Goal: Task Accomplishment & Management: Complete application form

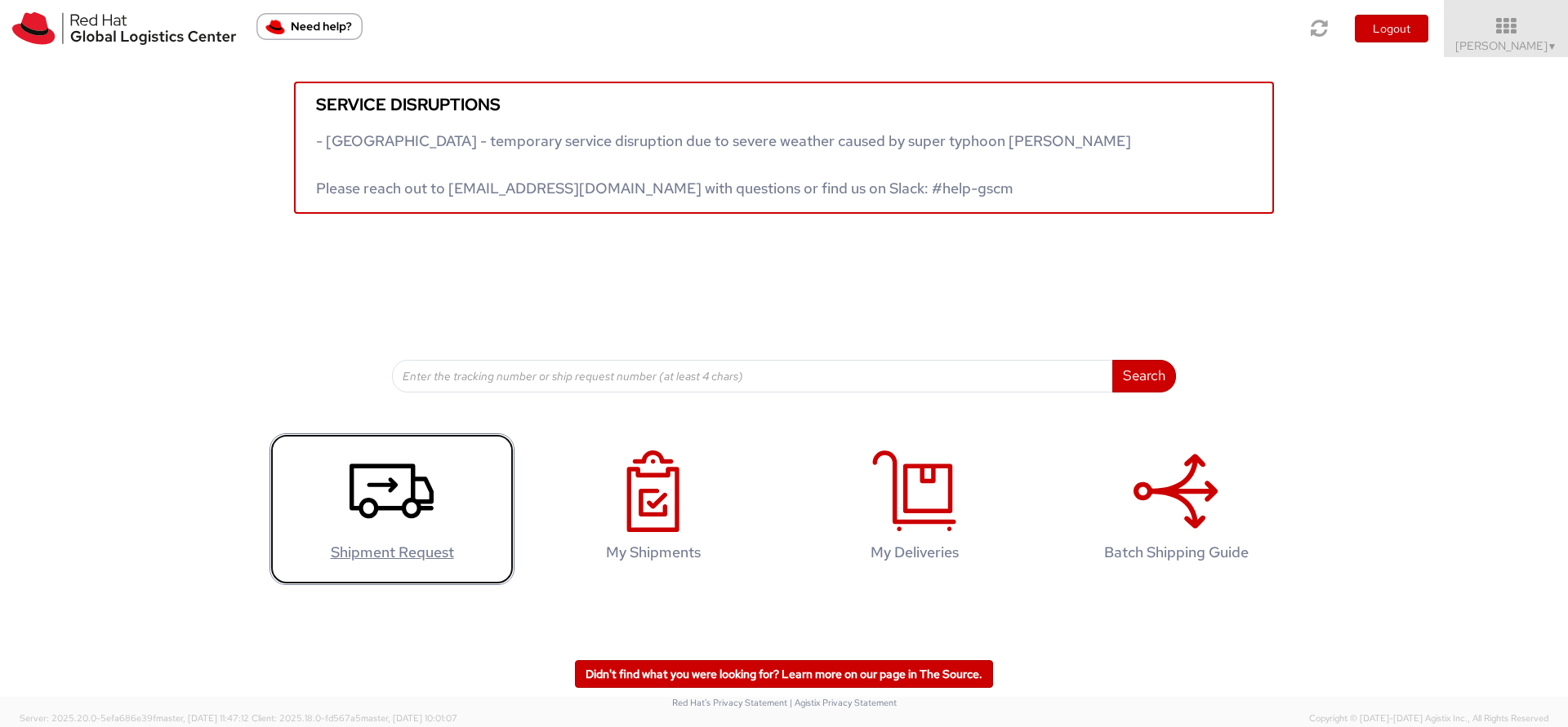
click at [363, 444] on link "Shipment Request" at bounding box center [392, 510] width 245 height 153
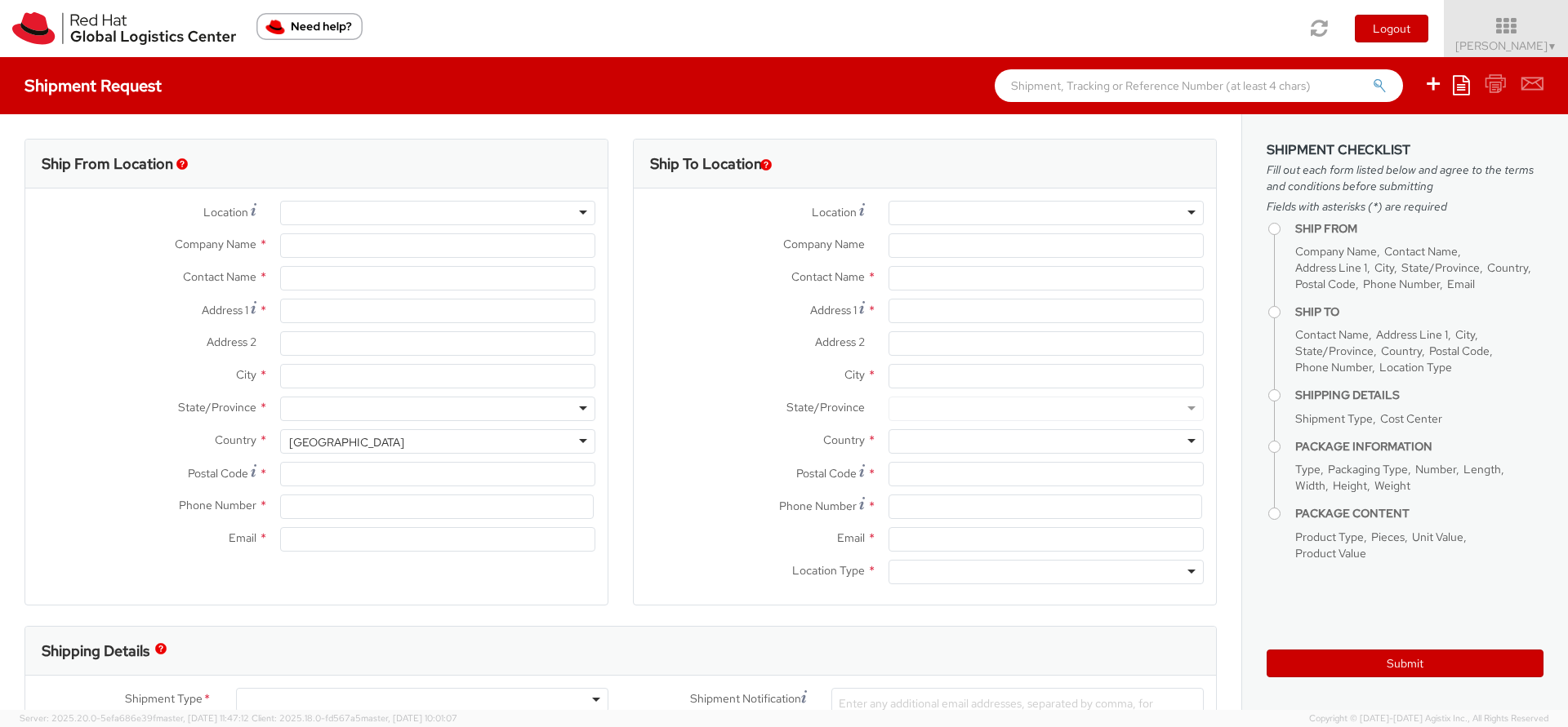
select select "809"
select select
type input "Red Hat Limited"
type input "[PERSON_NAME]"
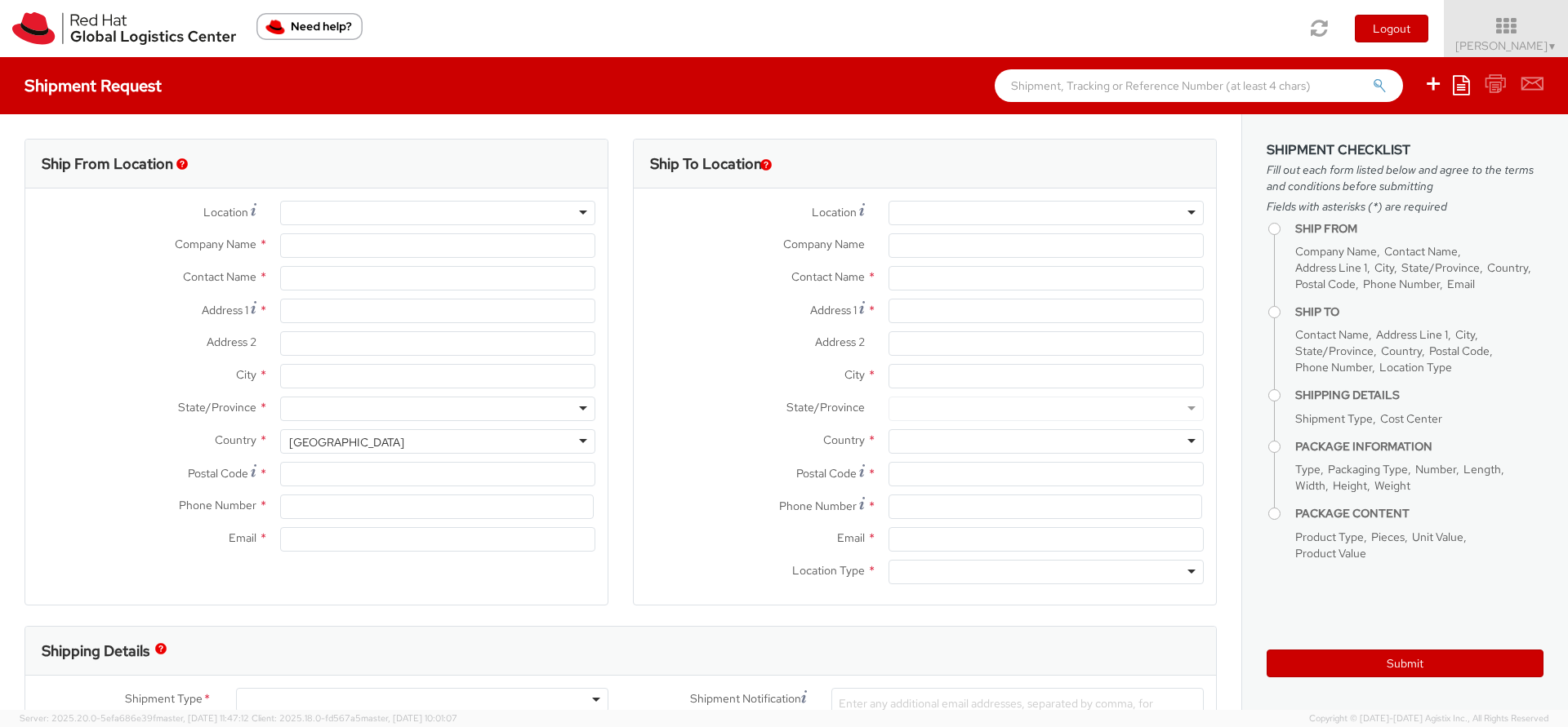
type input "6700 Cork Airport Business Park"
type input "Kinsale Rd"
type input "CORK"
type input "T12 XR60"
type input "353 21 2303400"
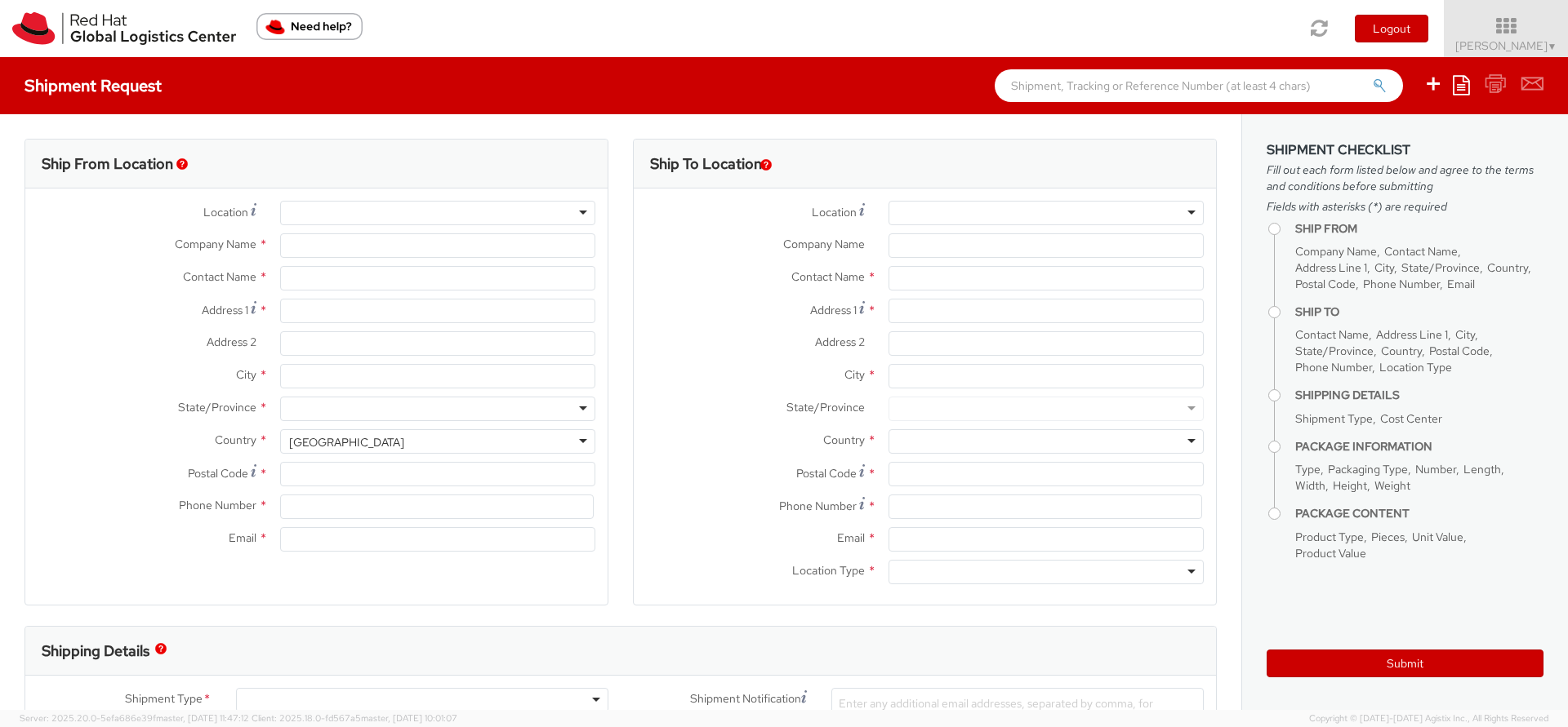
type input "chorgan@redhat.com"
select select "CM"
select select "KGS"
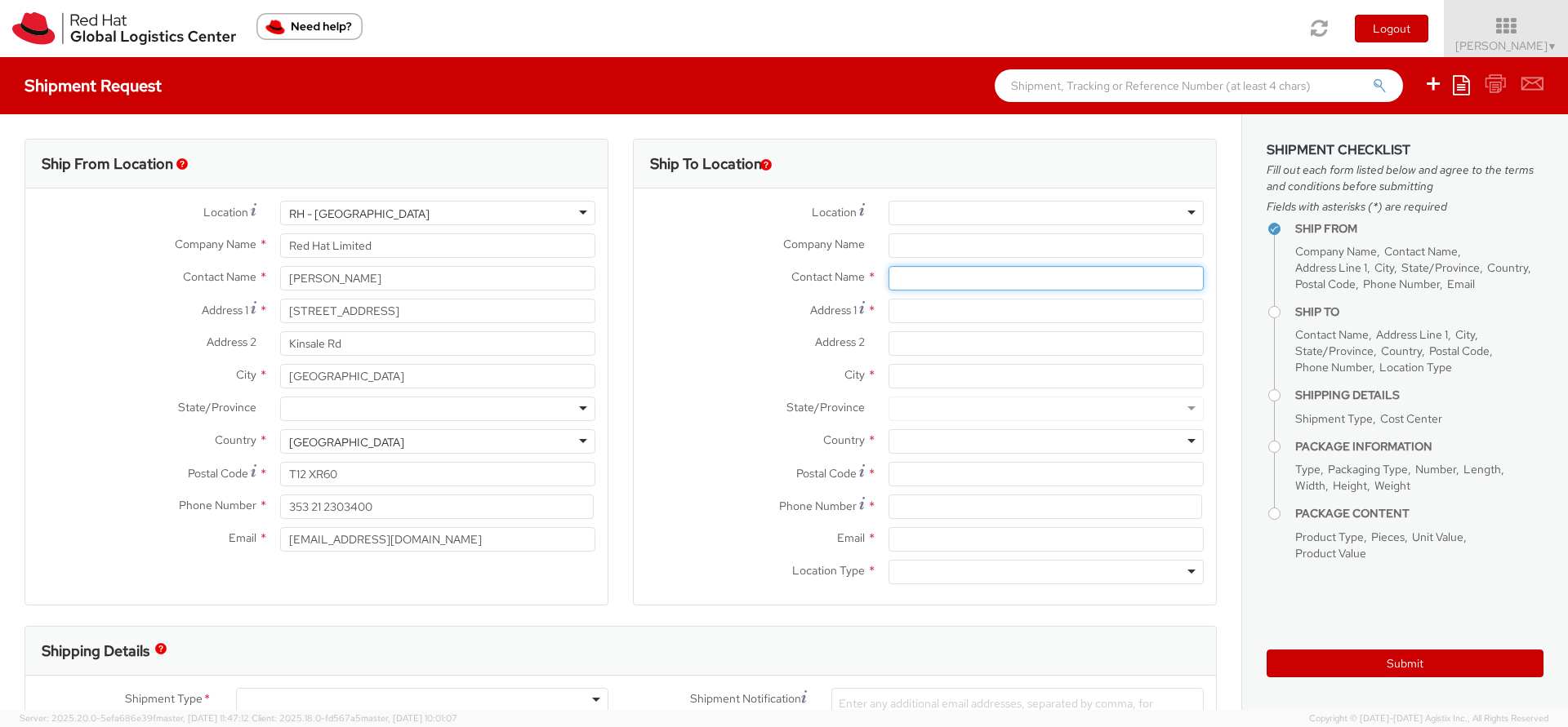
click at [961, 272] on input "text" at bounding box center [1046, 278] width 315 height 24
paste input "Regus Norra Bantorget"
type input "Regus Norra Bantorget"
click at [927, 244] on input "Company Name *" at bounding box center [1046, 246] width 315 height 24
paste input "Fragomen [GEOGRAPHIC_DATA] AB"
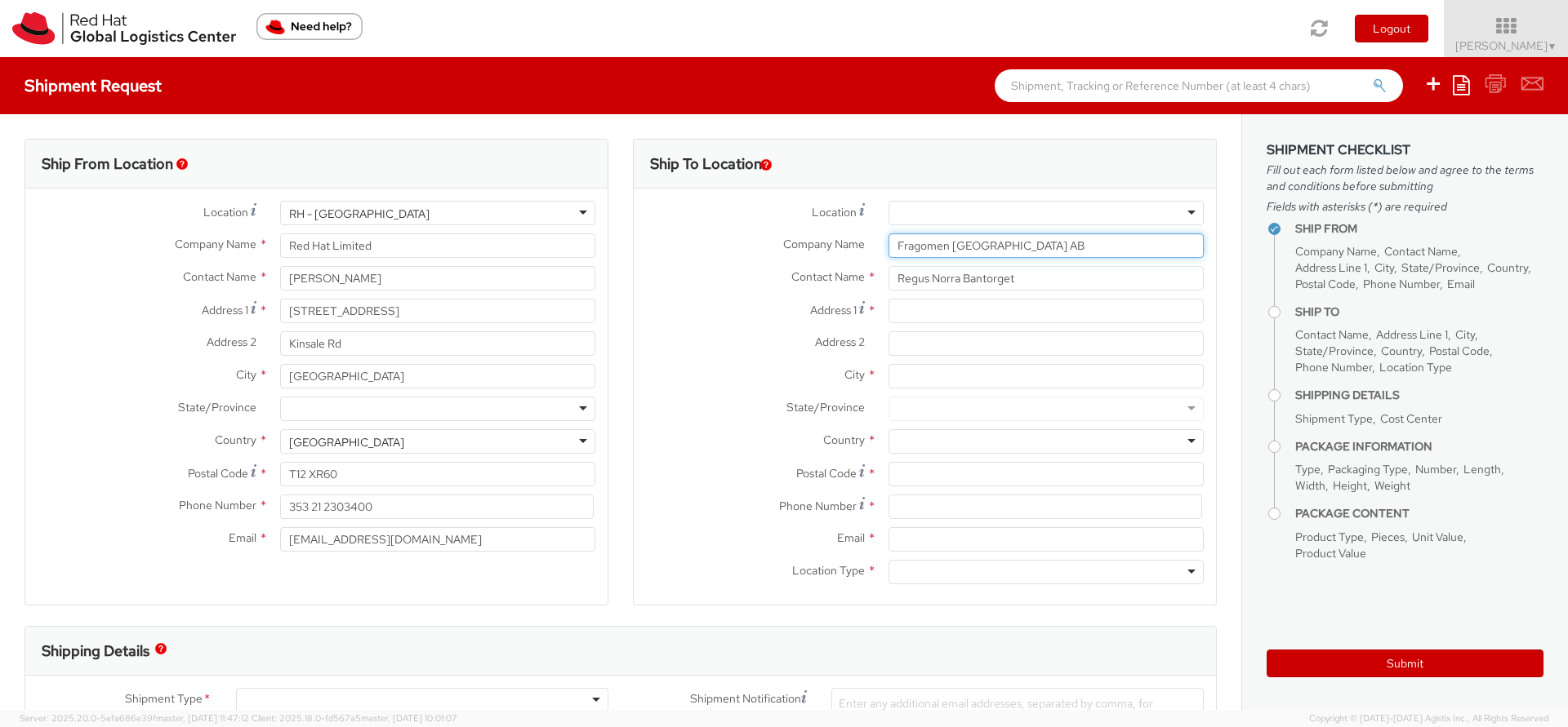
type input "Fragomen [GEOGRAPHIC_DATA] AB"
click at [969, 311] on input "Address 1 *" at bounding box center [1046, 311] width 315 height 24
paste input "Olof Palmesgata 29, 4th Floor"
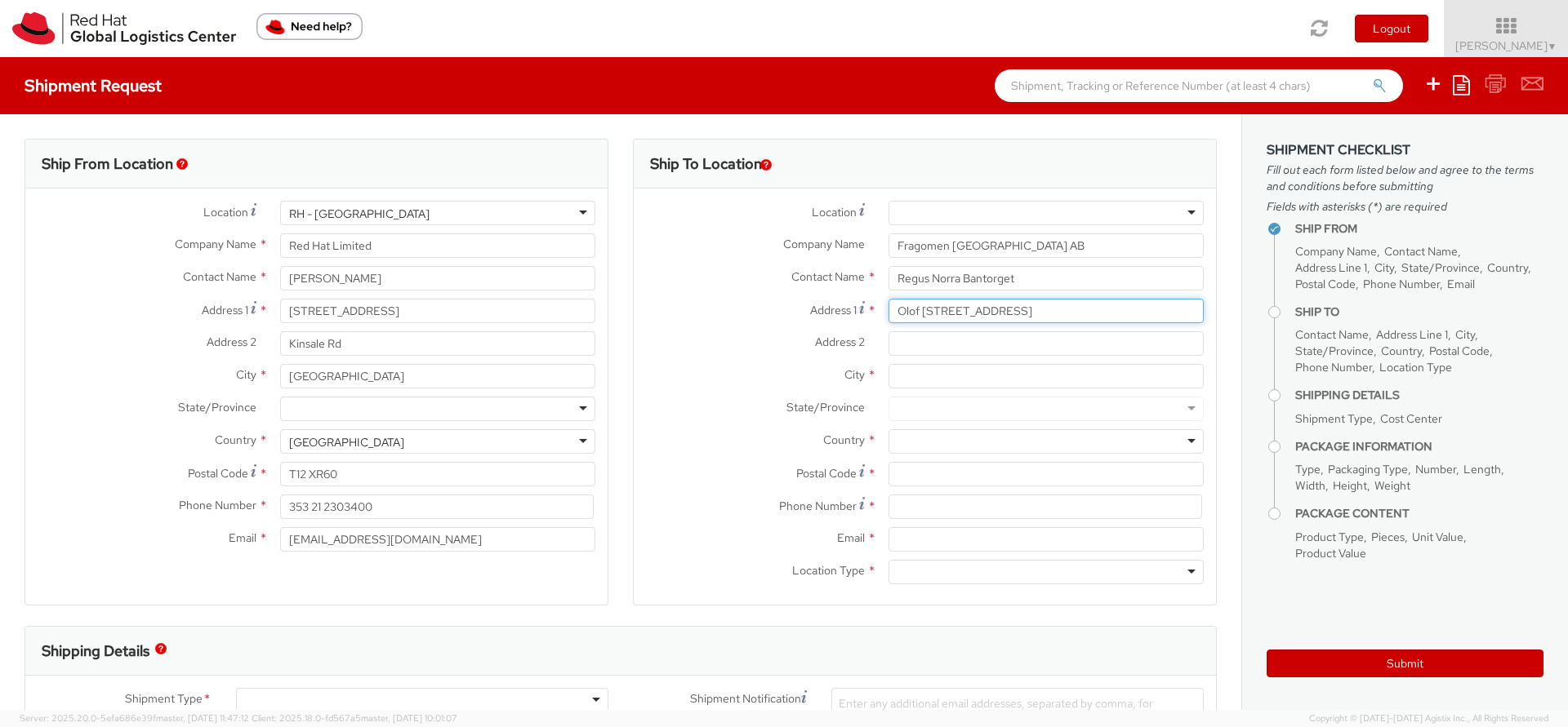
type input "Olof Palmesgata 29, 4th Floor"
click at [948, 337] on input "Address 2 *" at bounding box center [1046, 344] width 315 height 24
paste input "Office 516"
type input "Office 516"
click at [1125, 378] on input "City *" at bounding box center [1046, 377] width 315 height 24
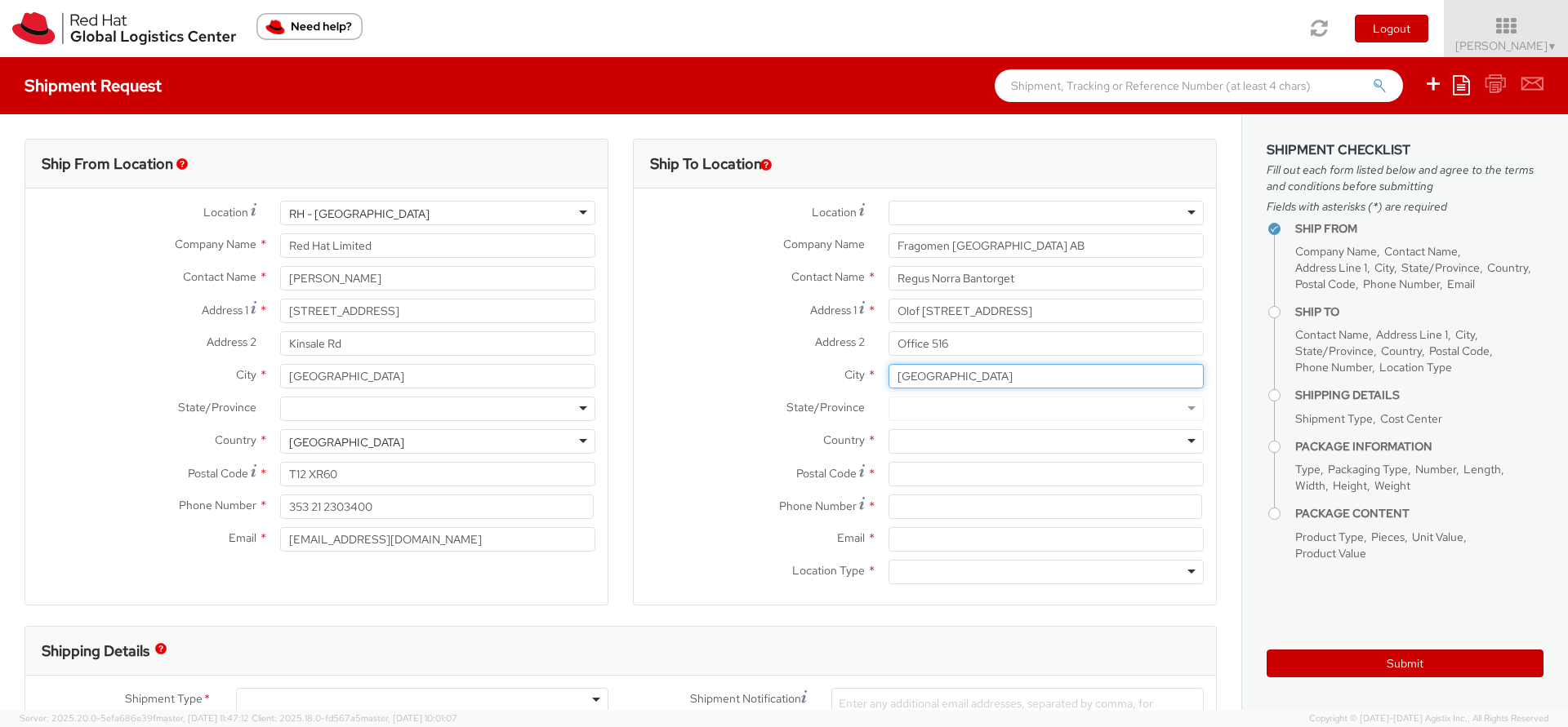
type input "Stockholme"
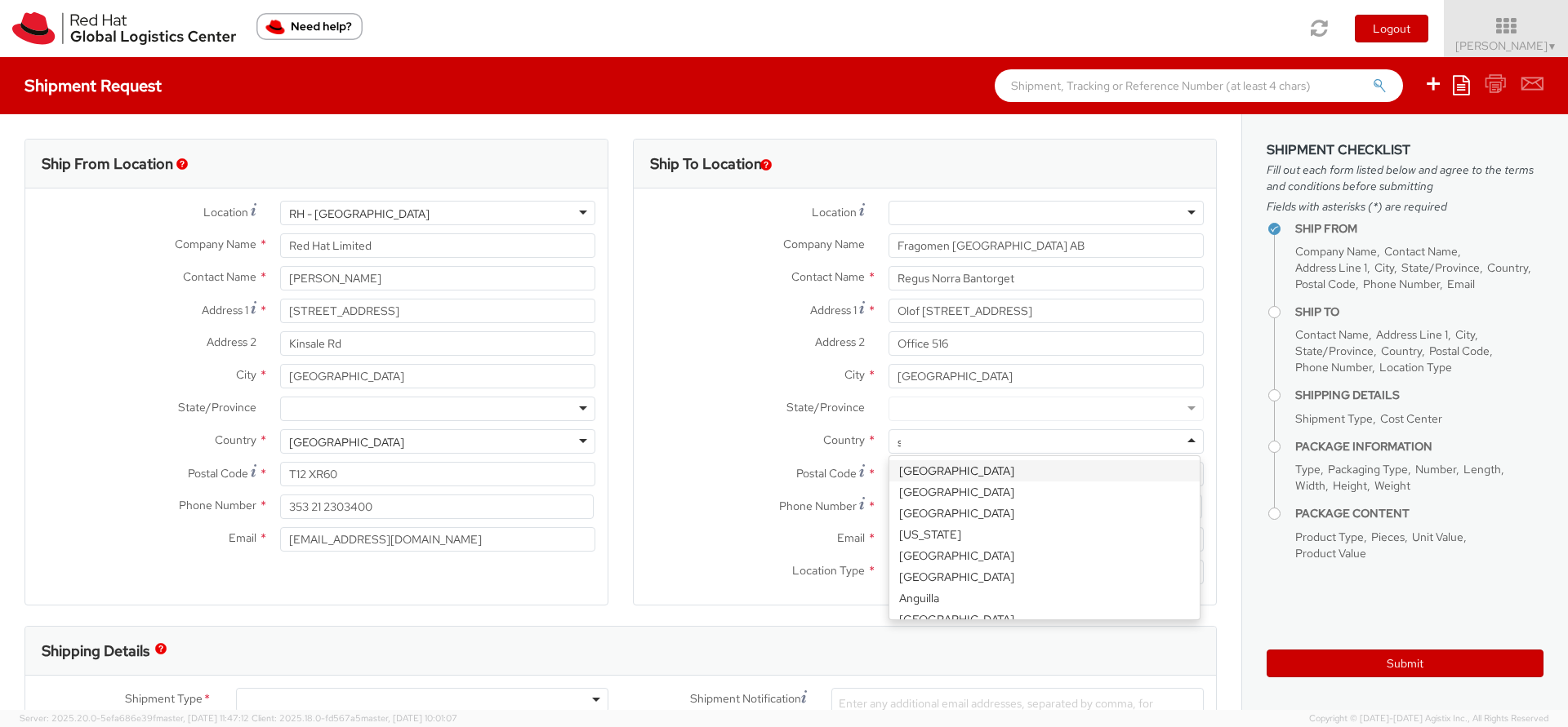
scroll to position [1038, 0]
type input "swe"
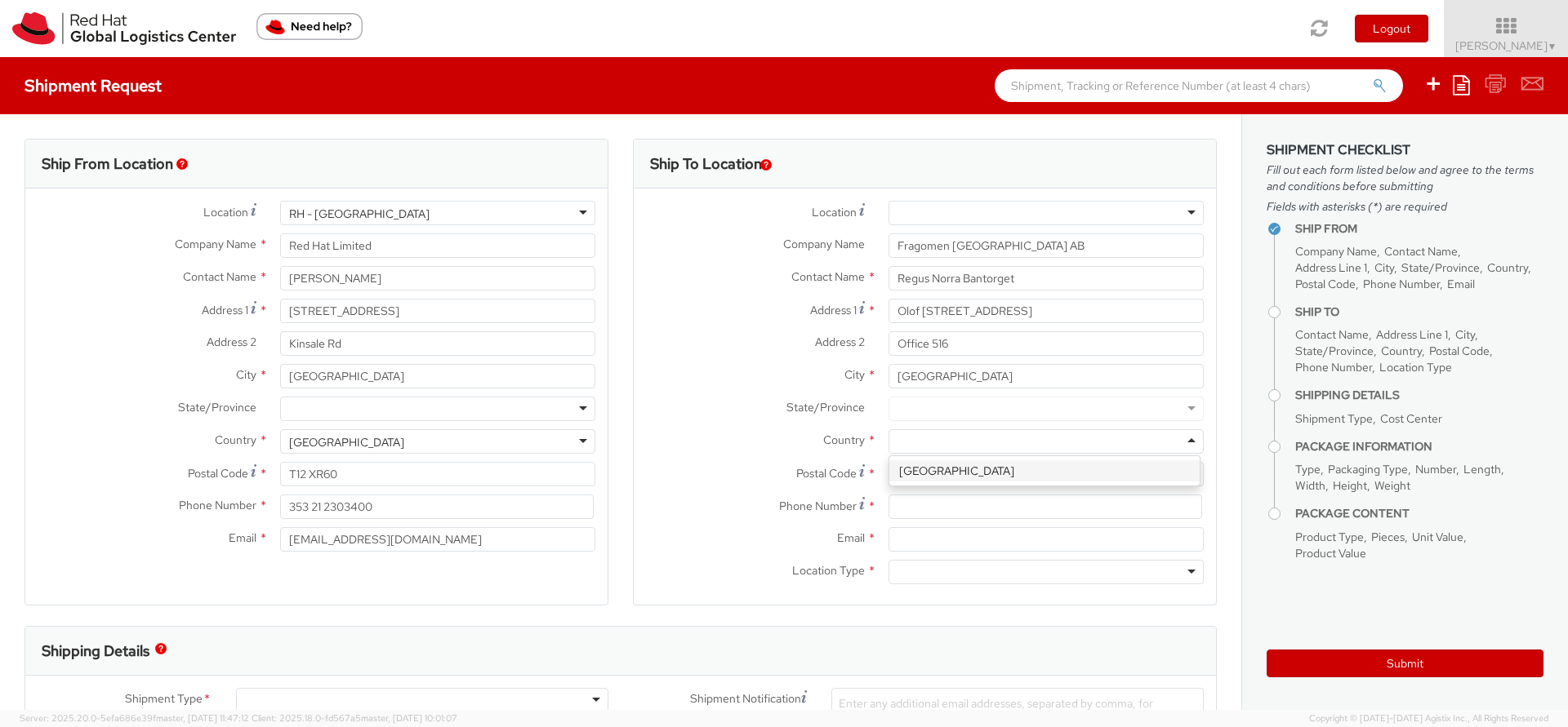
scroll to position [0, 0]
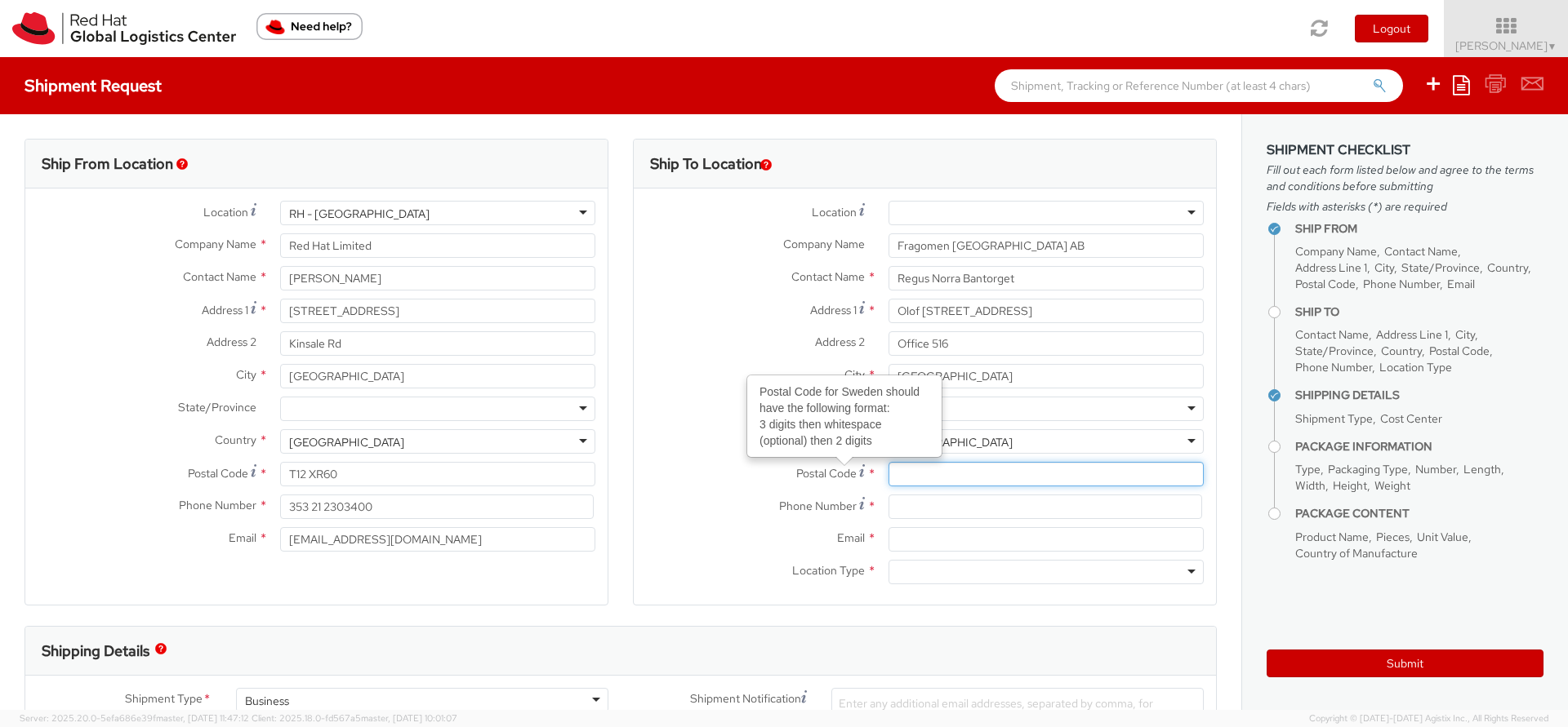
click at [900, 476] on input "Postal Code Postal Code for Sweden should have the following format: 3 digits t…" at bounding box center [1046, 475] width 315 height 24
type input "11122"
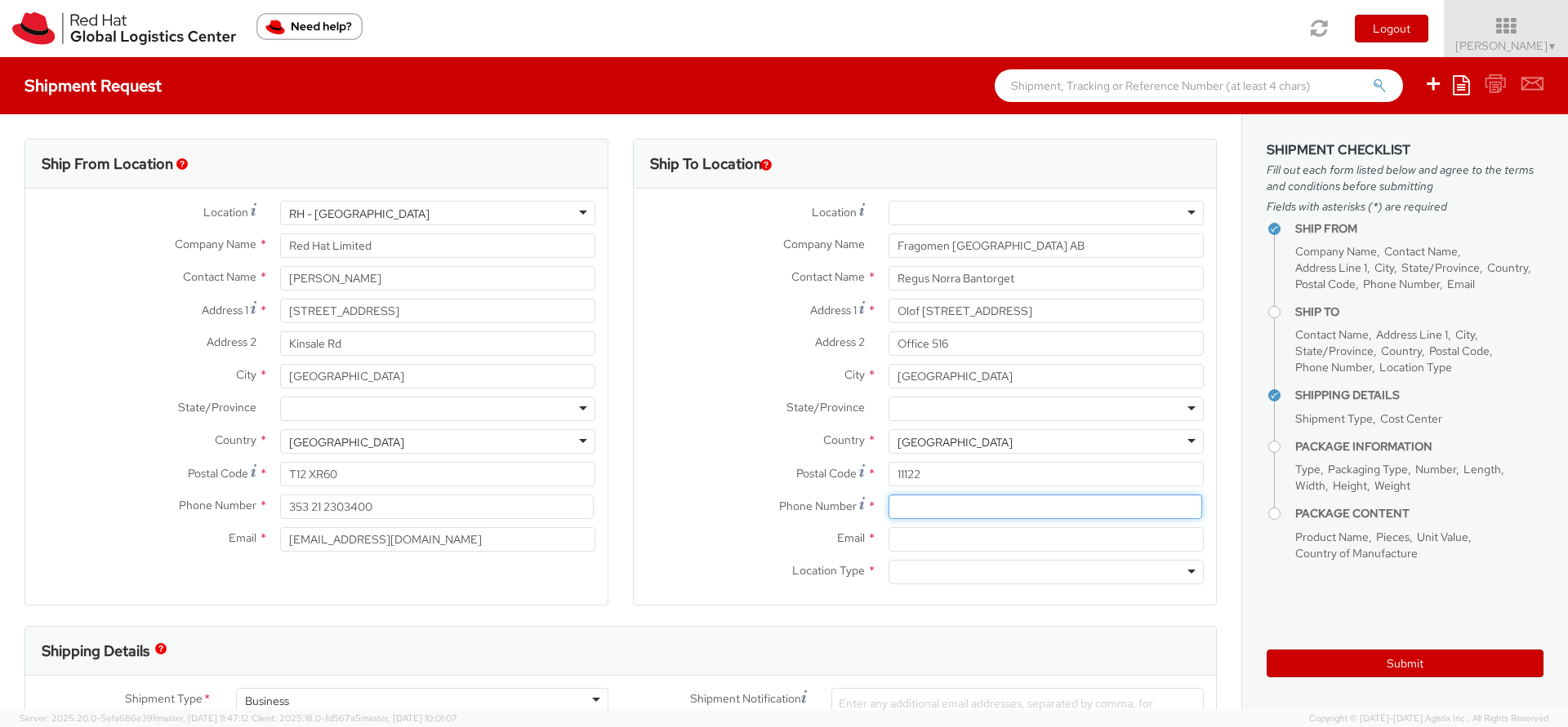
click at [902, 515] on input at bounding box center [1045, 507] width 313 height 24
click at [919, 575] on div at bounding box center [1046, 573] width 315 height 24
click at [913, 508] on input at bounding box center [1045, 507] width 313 height 24
type input "000000"
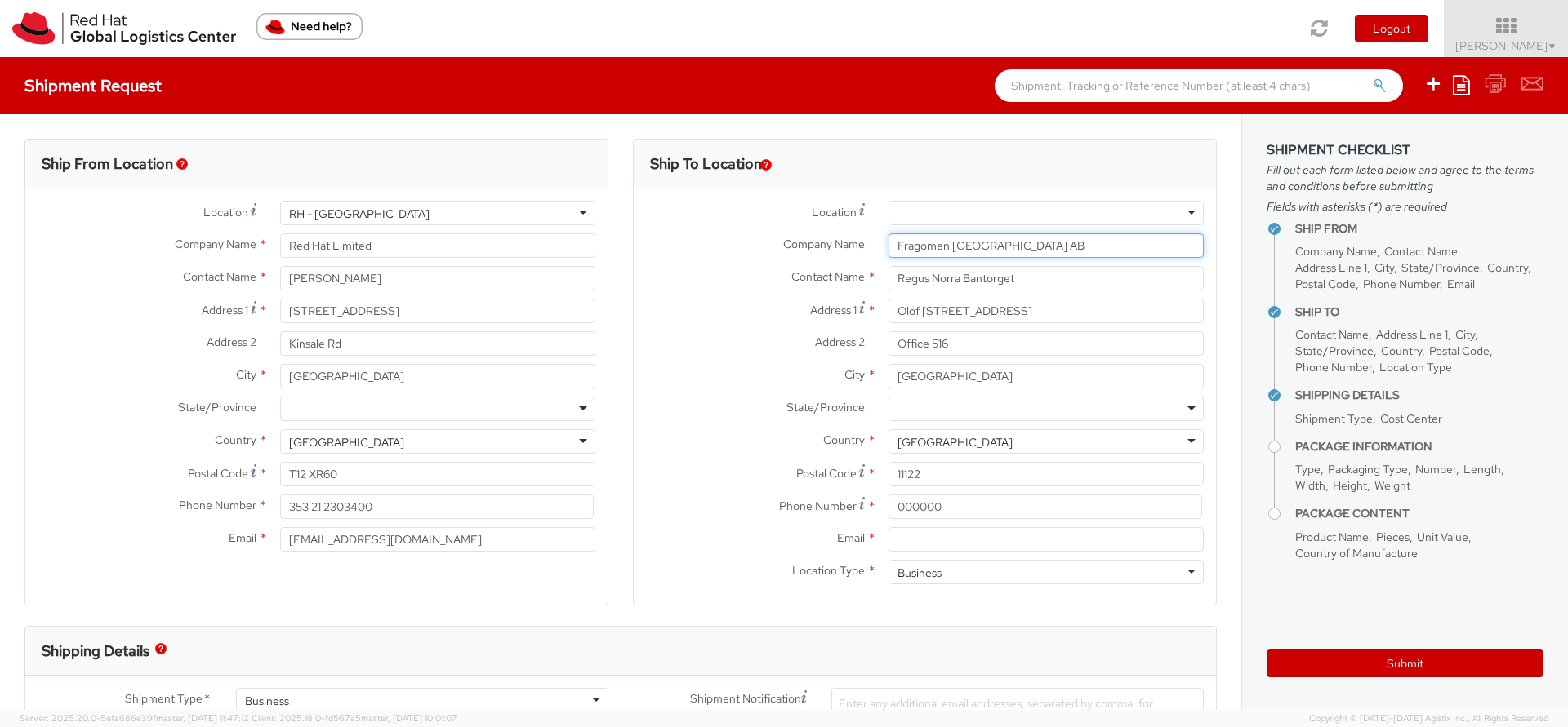
drag, startPoint x: 1026, startPoint y: 252, endPoint x: 865, endPoint y: 243, distance: 161.3
click at [864, 243] on div "Company Name * Fragomen Sweden AB" at bounding box center [924, 246] width 582 height 24
drag, startPoint x: 865, startPoint y: 243, endPoint x: 780, endPoint y: 328, distance: 120.2
click at [780, 328] on div "Location * RH - Amsterdam - MSO RH - Amsterdam Data Center RH - Ashburn Data Ce…" at bounding box center [924, 397] width 582 height 392
click at [948, 247] on input "Fragomen [GEOGRAPHIC_DATA] AB" at bounding box center [1046, 246] width 315 height 24
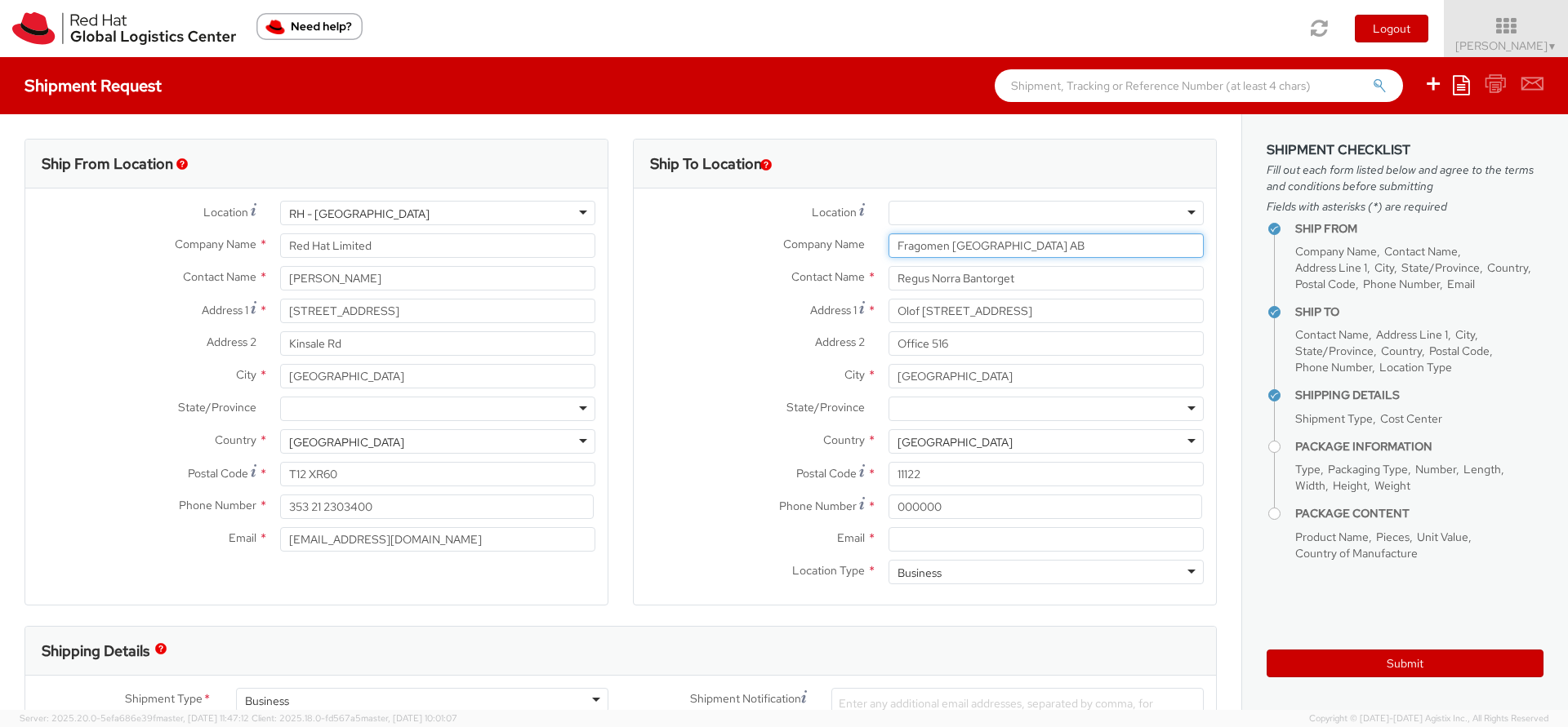
click at [947, 247] on input "Fragomen [GEOGRAPHIC_DATA] AB" at bounding box center [1046, 246] width 315 height 24
click at [947, 248] on input "Fragomen [GEOGRAPHIC_DATA] AB" at bounding box center [1046, 246] width 315 height 24
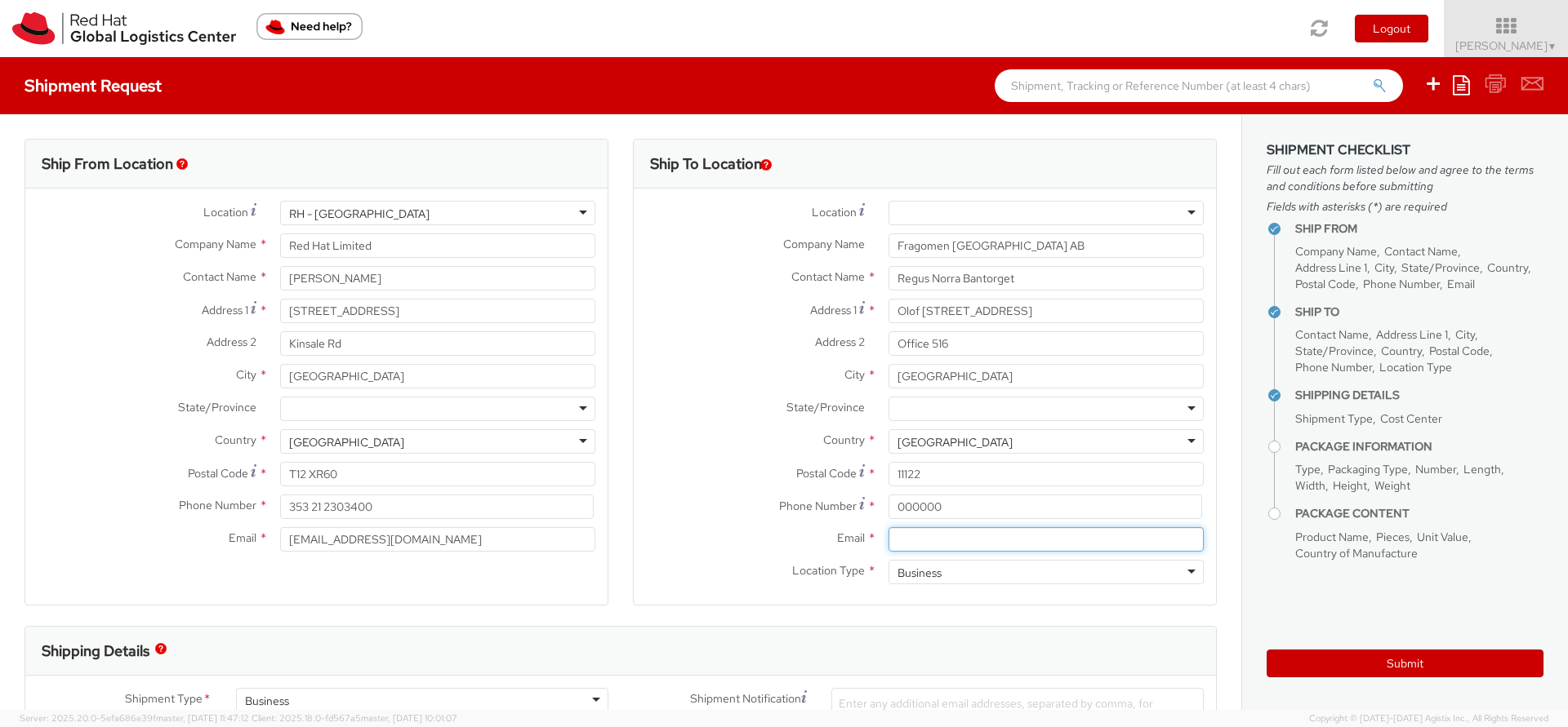
click at [944, 543] on input "Email *" at bounding box center [1046, 540] width 315 height 24
paste input "aenglund@redhat.com"
type input "aenglund@redhat.com"
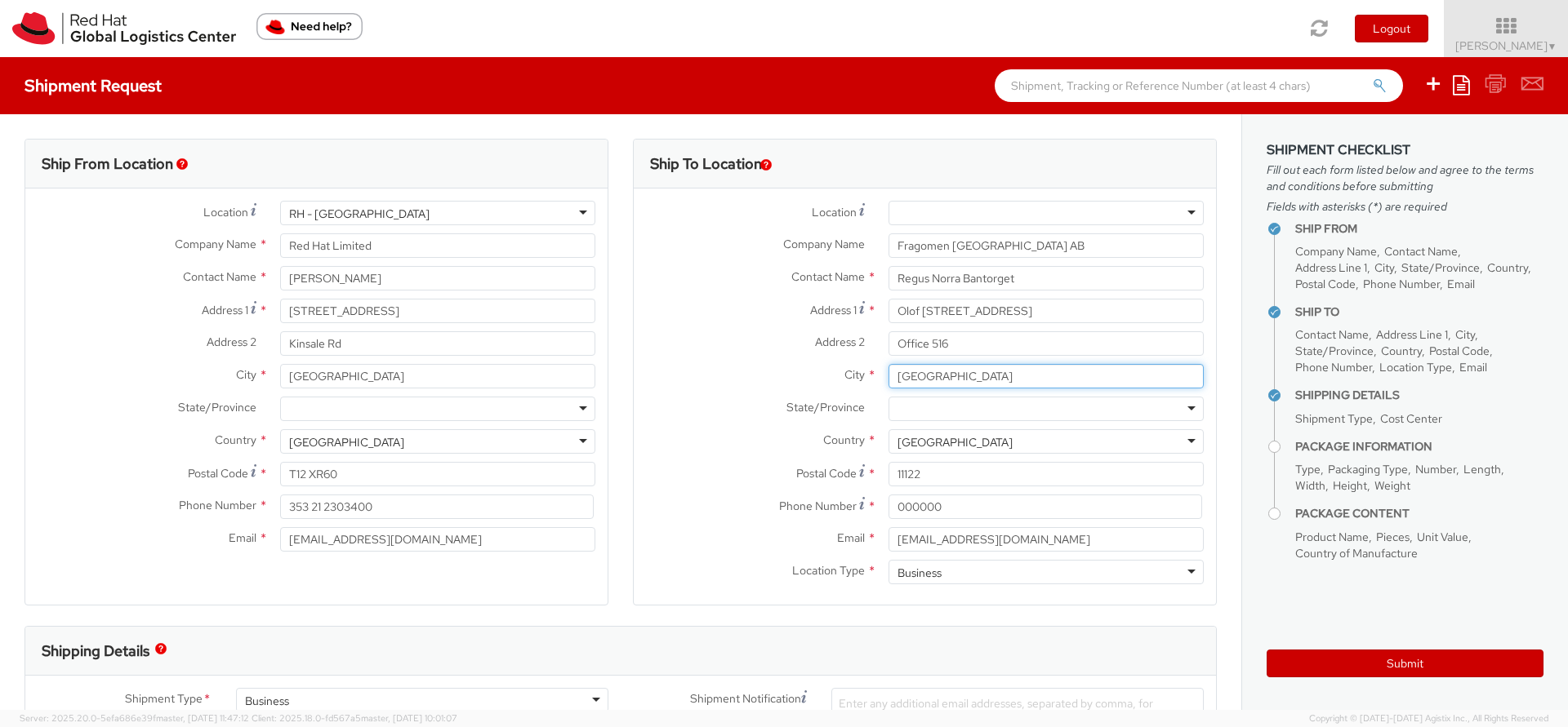
click at [976, 375] on input "Stockholme" at bounding box center [1046, 377] width 315 height 24
paste input "text"
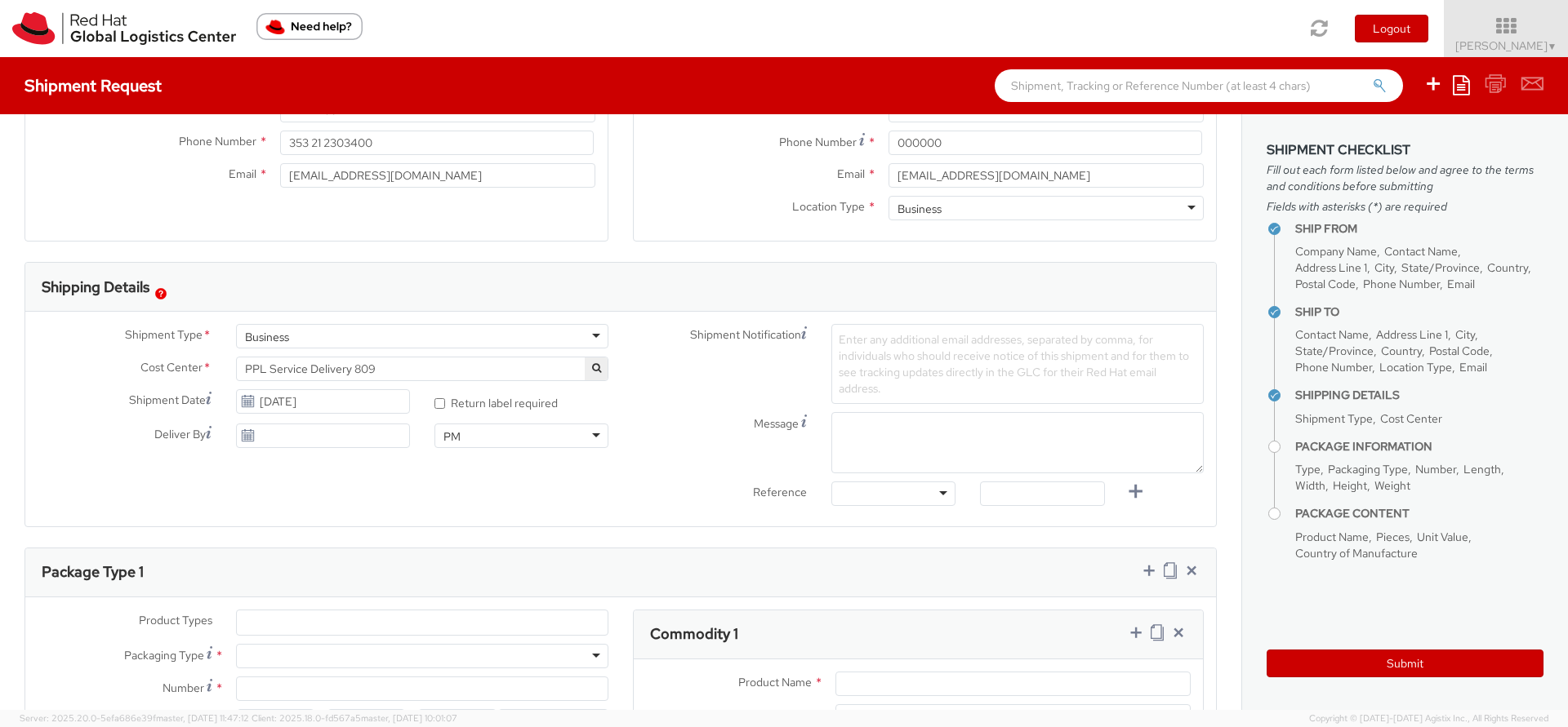
scroll to position [364, 0]
type input "Stockholm"
click at [324, 618] on ul at bounding box center [422, 623] width 371 height 24
click at [323, 611] on ul at bounding box center [422, 623] width 371 height 24
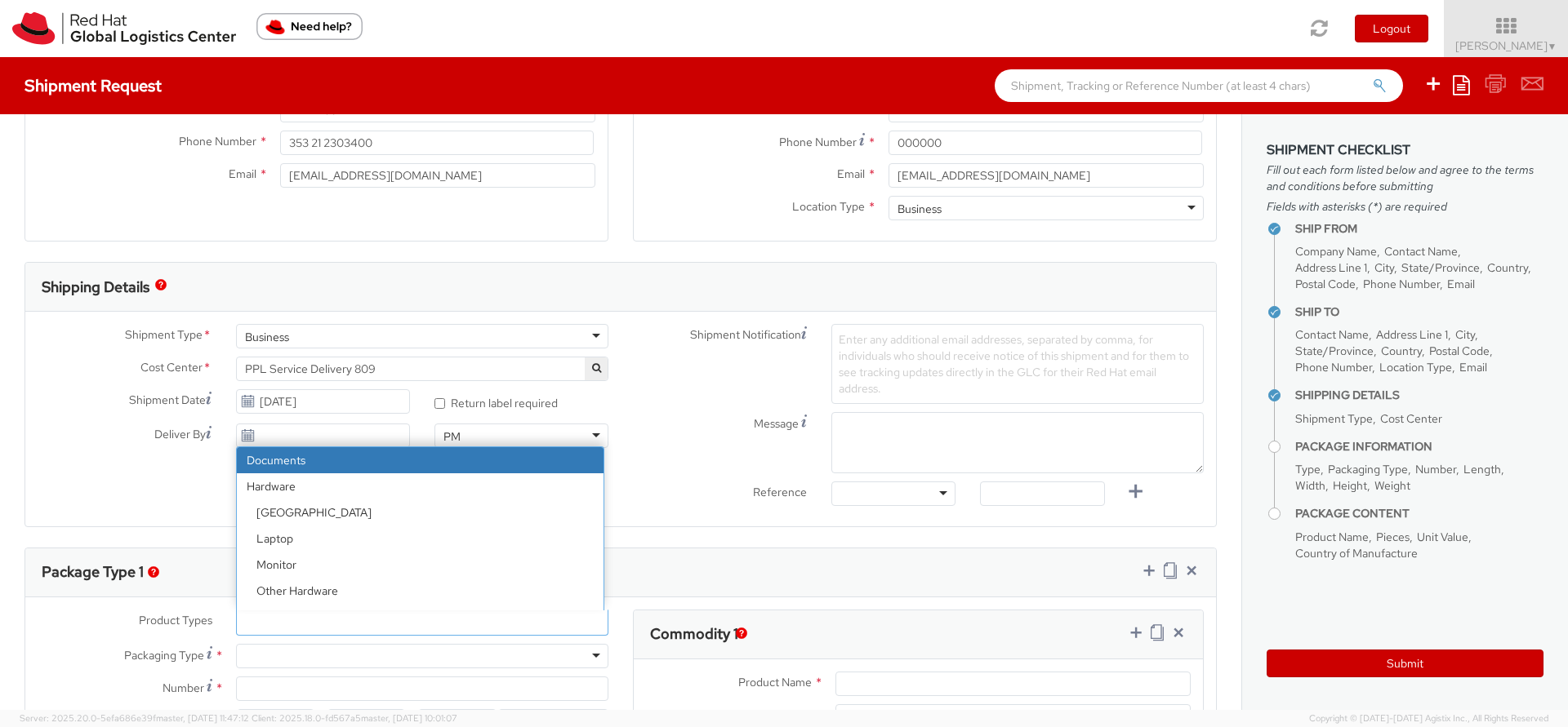
select select "DOCUMENT"
type input "Documents"
select select "DOCUMENT"
type input "1.00"
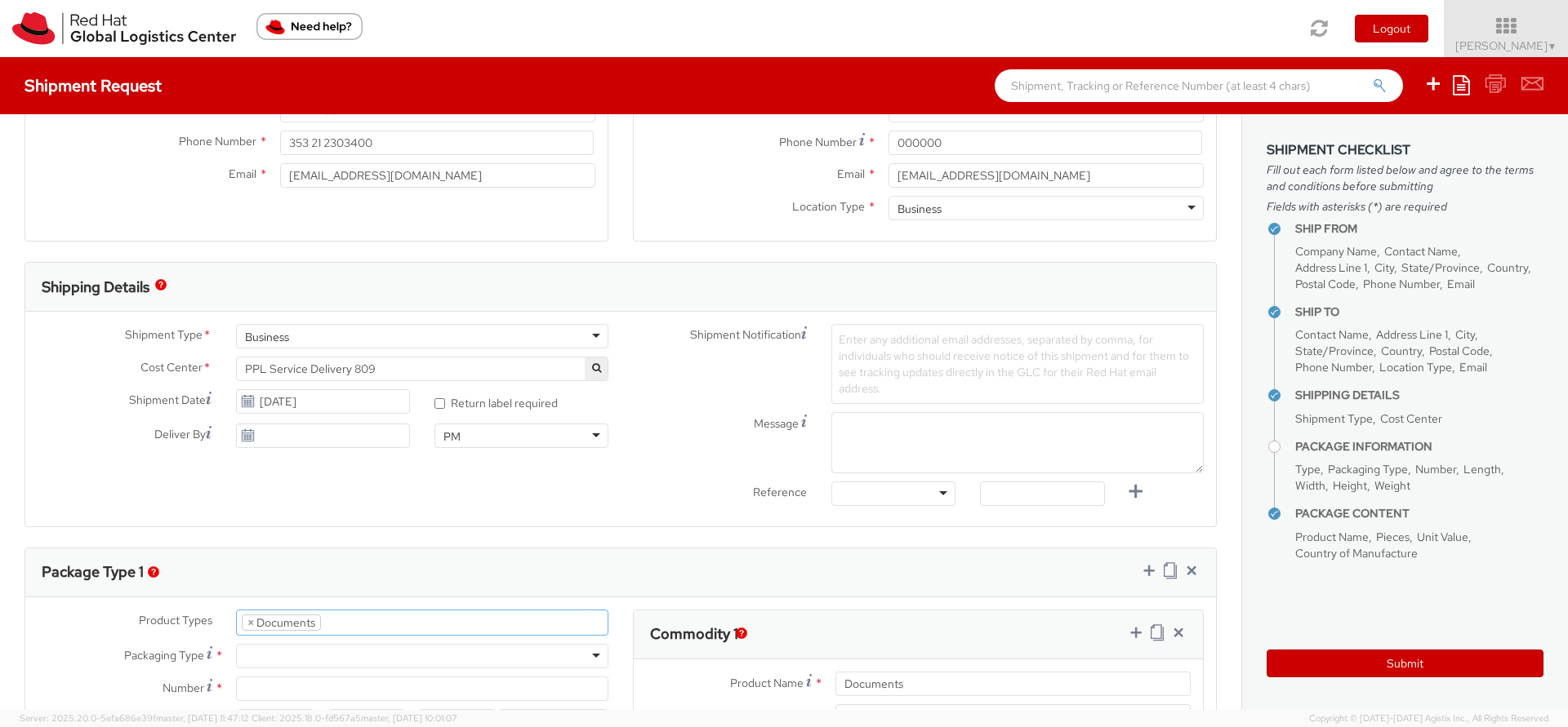
click at [306, 669] on div "Product Types * Documents Docking Station Laptop Monitor Other Hardware Server …" at bounding box center [323, 697] width 595 height 174
click at [306, 663] on div at bounding box center [422, 656] width 372 height 24
type input "1"
type input "24.13"
type input "31.75"
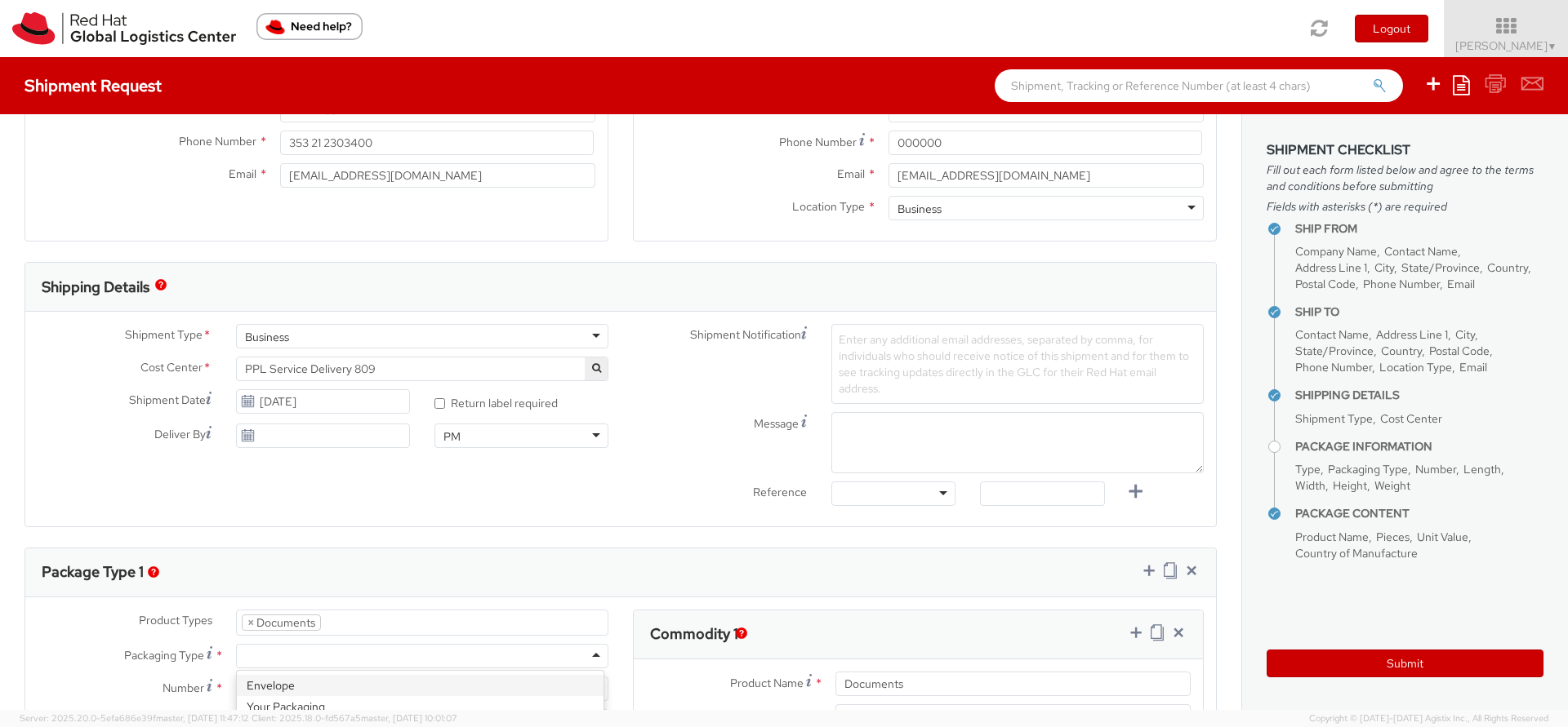
type input "0.64"
type input "0.5"
click at [1374, 668] on button "Submit" at bounding box center [1405, 664] width 277 height 28
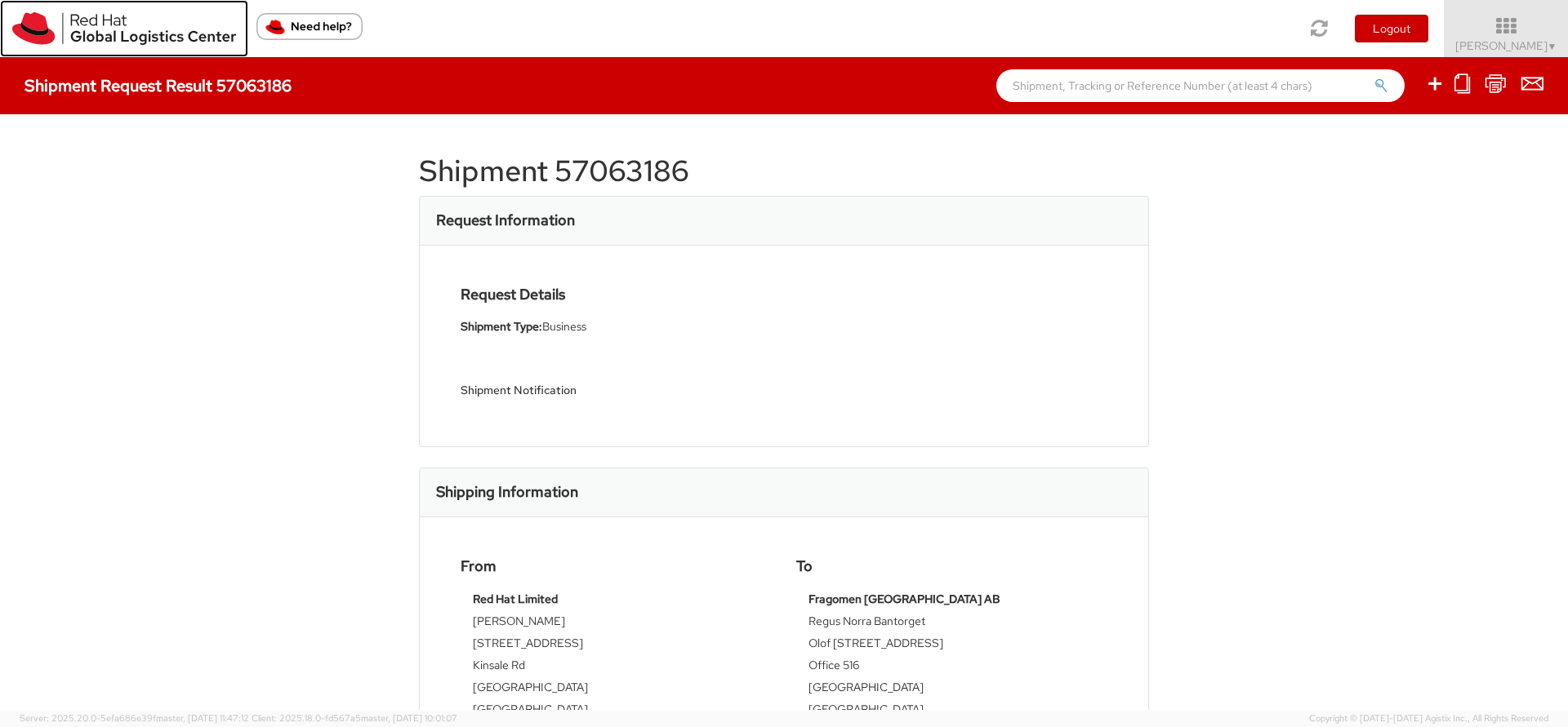
click at [84, 27] on img at bounding box center [124, 29] width 224 height 33
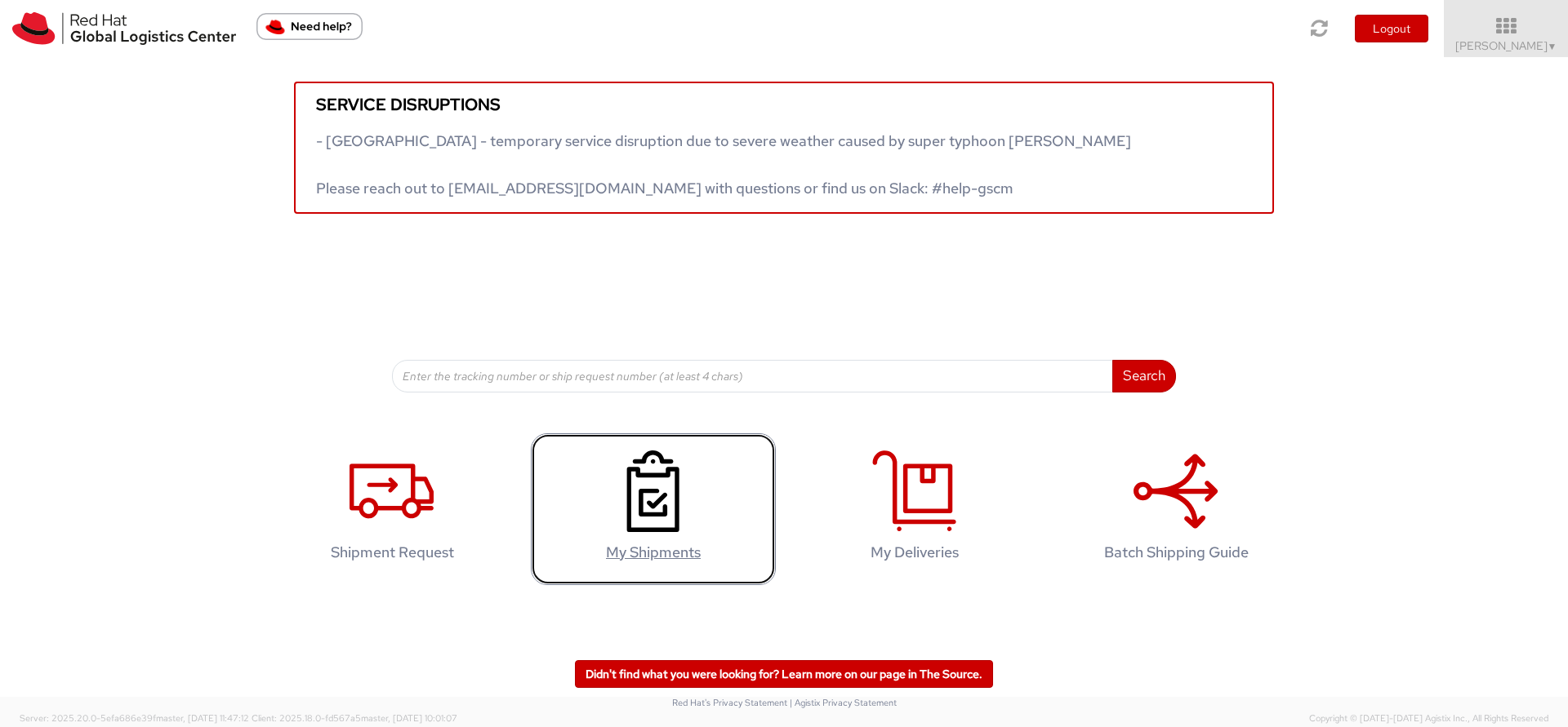
click at [654, 520] on icon at bounding box center [653, 491] width 84 height 82
